Goal: Task Accomplishment & Management: Manage account settings

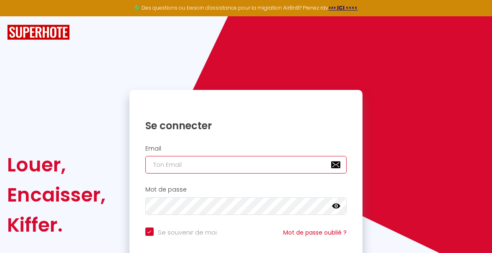
type input "[EMAIL_ADDRESS][DOMAIN_NAME]"
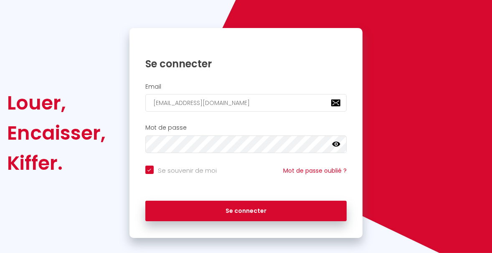
scroll to position [71, 0]
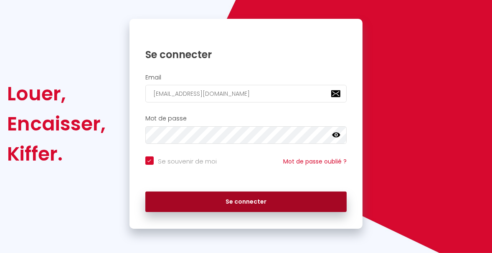
click at [276, 199] on button "Se connecter" at bounding box center [246, 201] width 202 height 21
checkbox input "true"
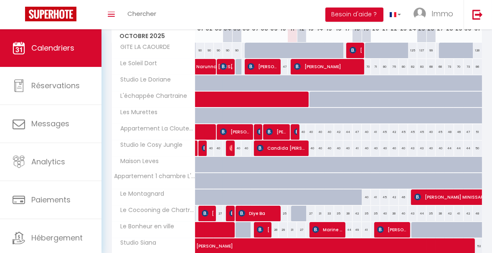
scroll to position [132, 0]
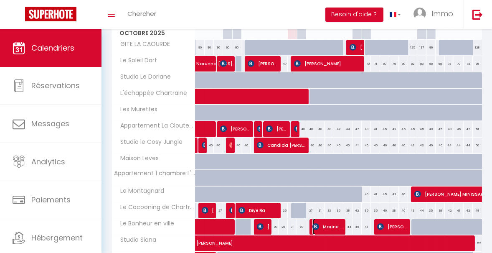
click at [312, 225] on img at bounding box center [315, 226] width 7 height 7
select select "OK"
select select "KO"
select select "0"
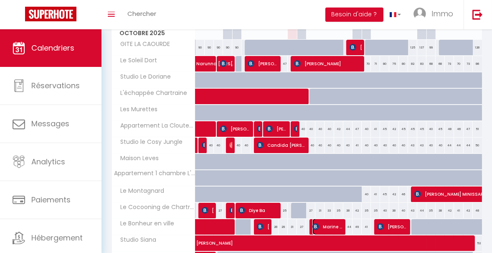
select select "1"
select select
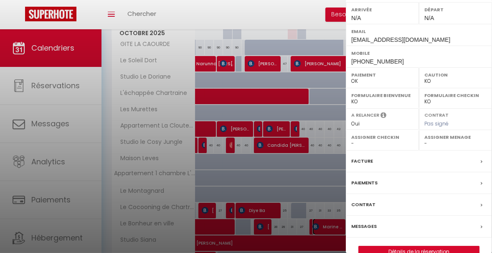
scroll to position [134, 0]
